Goal: Information Seeking & Learning: Compare options

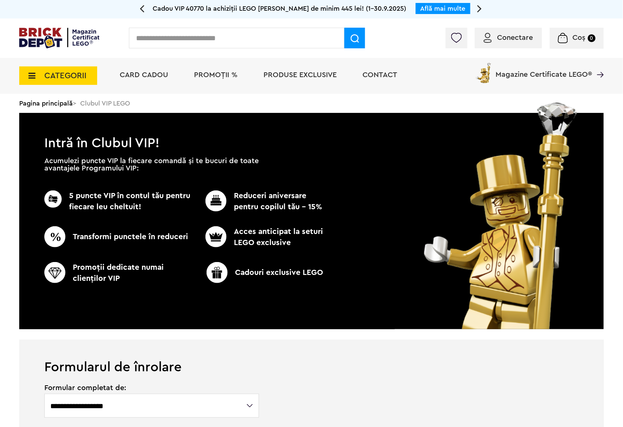
click at [171, 34] on input "text" at bounding box center [236, 38] width 215 height 21
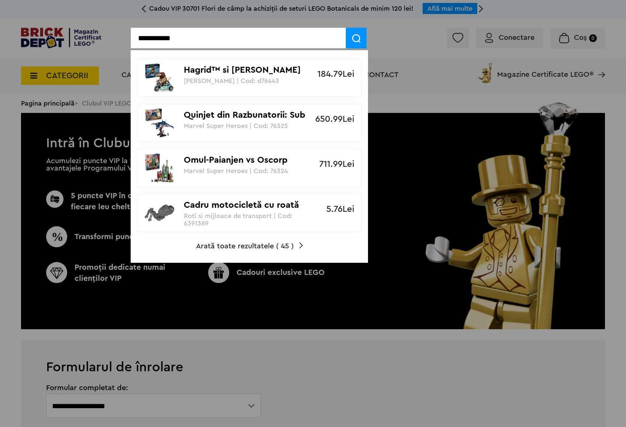
type input "**********"
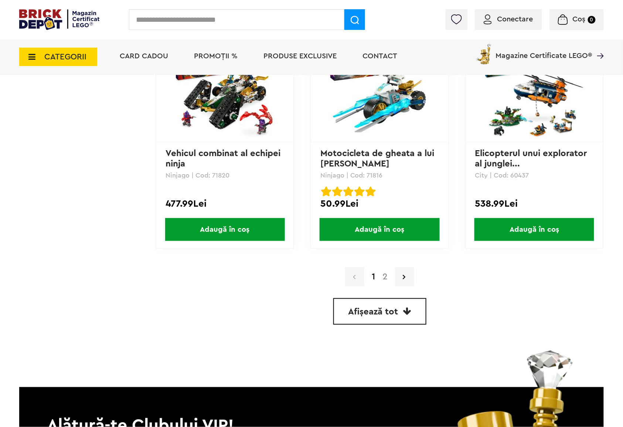
scroll to position [1970, 0]
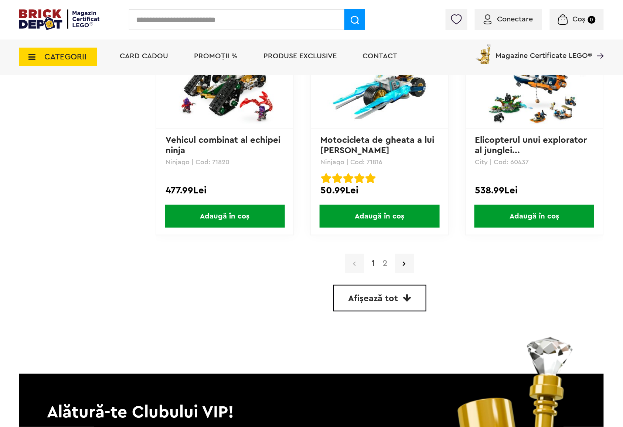
click at [387, 259] on link "2" at bounding box center [385, 263] width 13 height 9
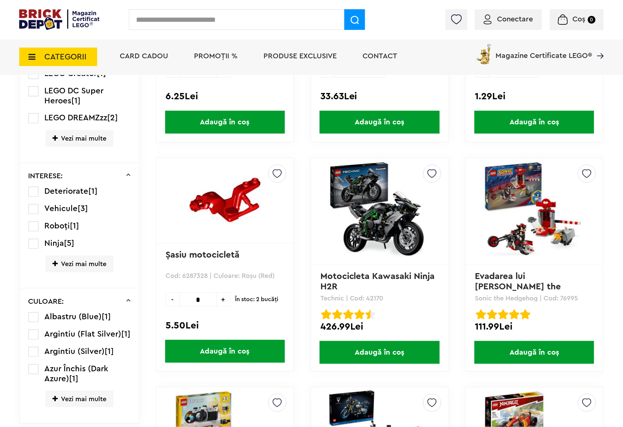
scroll to position [314, 0]
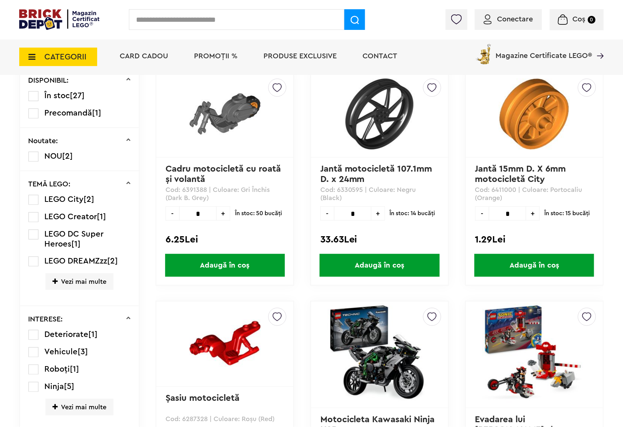
click at [376, 340] on img at bounding box center [379, 354] width 103 height 103
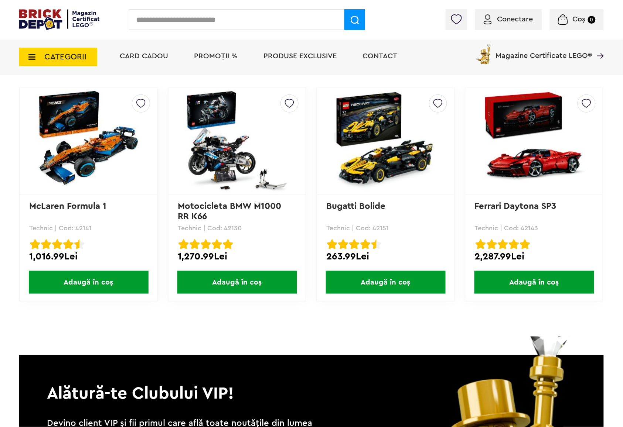
scroll to position [1970, 0]
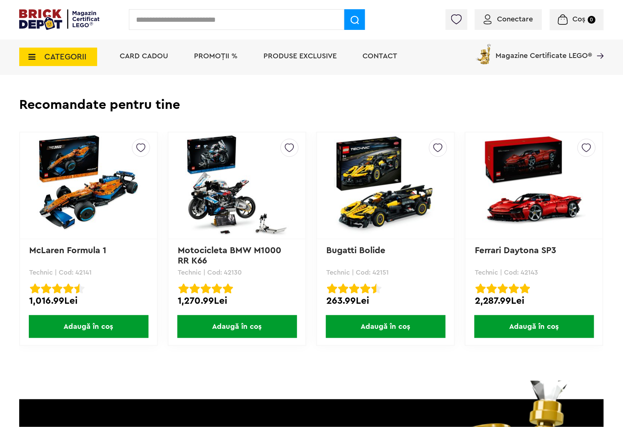
click at [206, 174] on img at bounding box center [236, 185] width 103 height 103
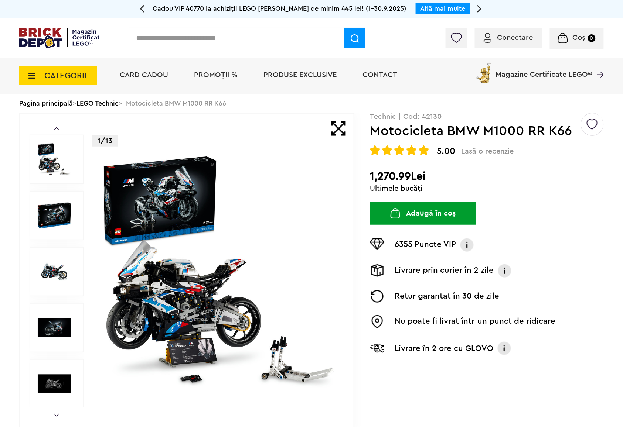
click at [54, 274] on img at bounding box center [54, 271] width 33 height 33
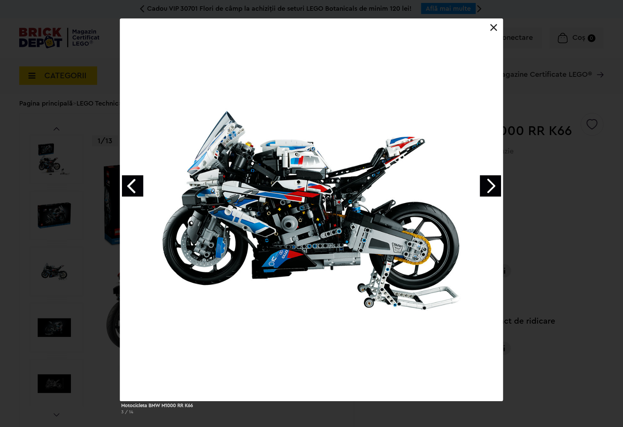
click at [482, 185] on link "Next image" at bounding box center [490, 185] width 21 height 21
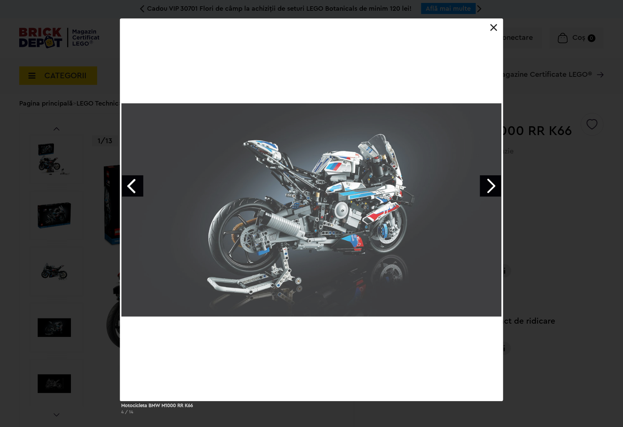
click at [482, 185] on link "Next image" at bounding box center [490, 185] width 21 height 21
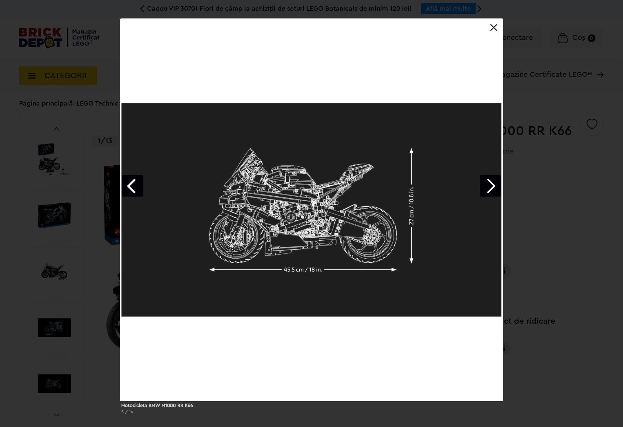
click at [482, 185] on link "Next image" at bounding box center [490, 185] width 21 height 21
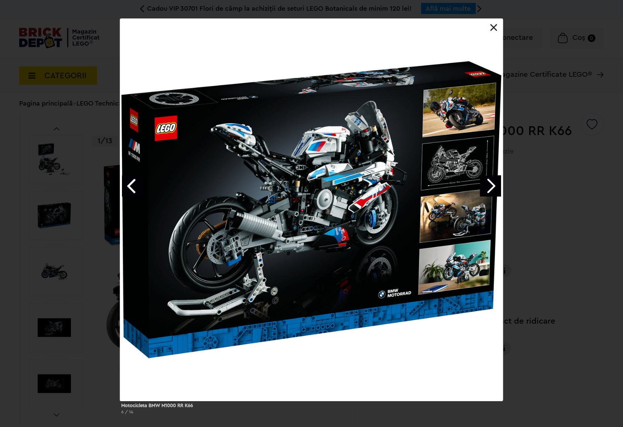
click at [139, 188] on link "Previous image" at bounding box center [132, 185] width 21 height 21
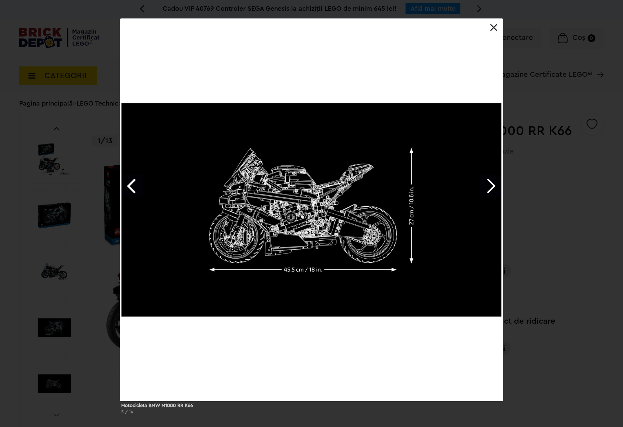
click at [581, 232] on div "Motocicleta BMW M1000 RR K66 5 / 14" at bounding box center [311, 219] width 623 height 402
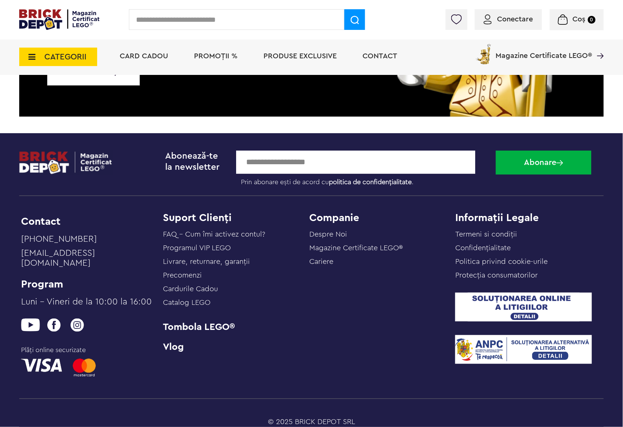
scroll to position [2466, 0]
